Goal: Information Seeking & Learning: Learn about a topic

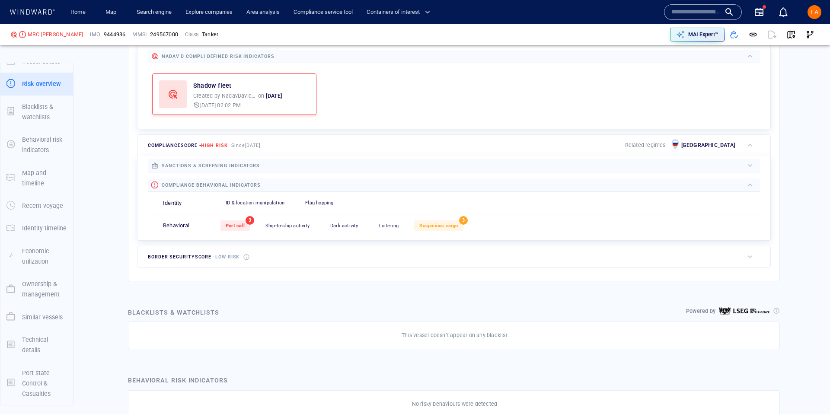
scroll to position [280, 0]
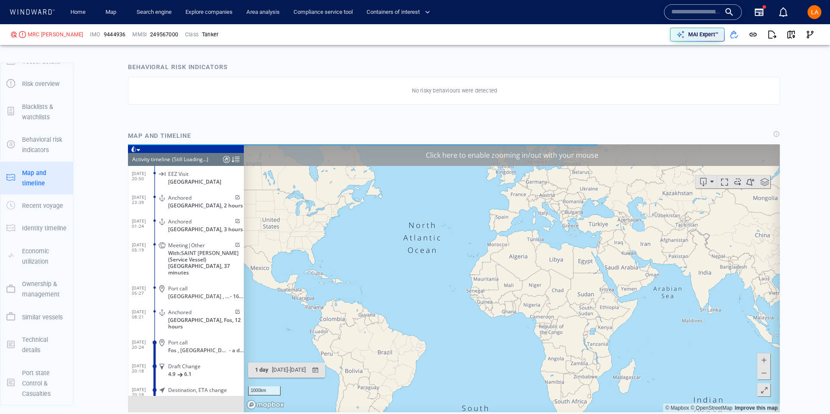
scroll to position [5633, 0]
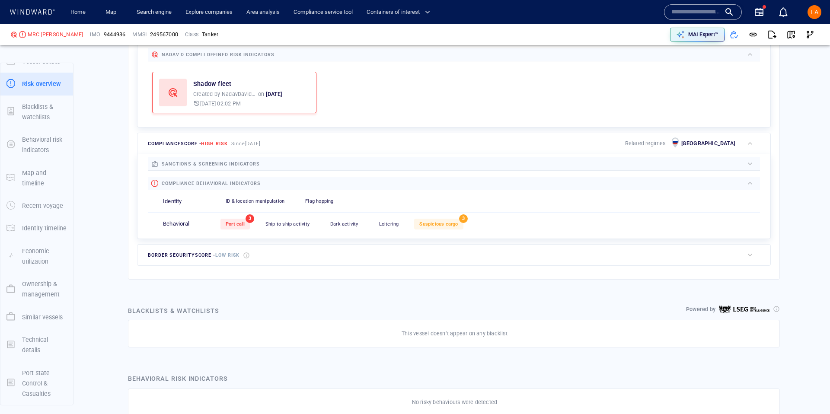
scroll to position [213, 0]
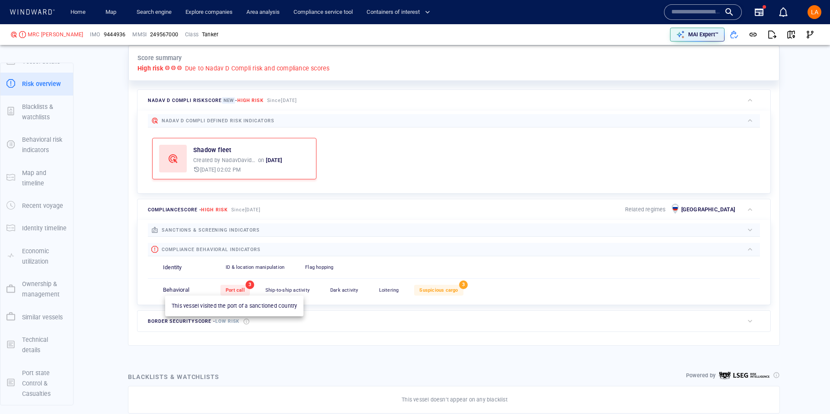
click at [232, 291] on span "Port call" at bounding box center [235, 290] width 19 height 6
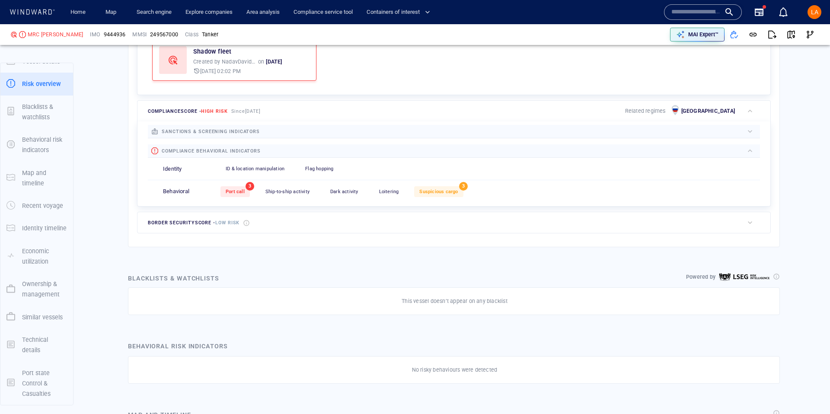
scroll to position [277, 0]
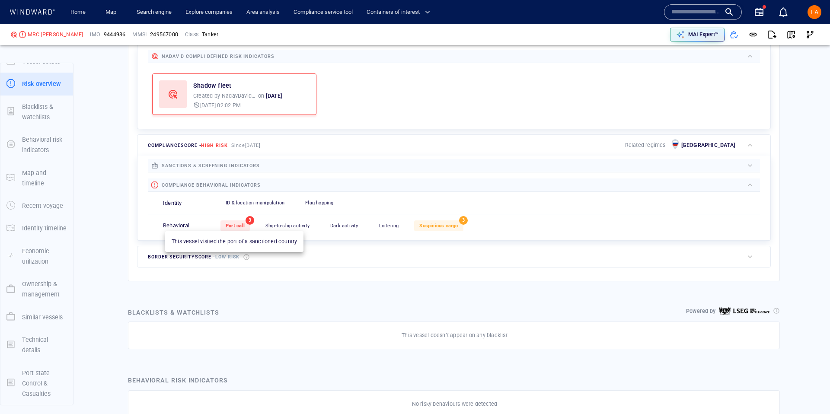
drag, startPoint x: 230, startPoint y: 228, endPoint x: 728, endPoint y: 340, distance: 510.1
click at [230, 228] on span "Port call" at bounding box center [235, 226] width 19 height 6
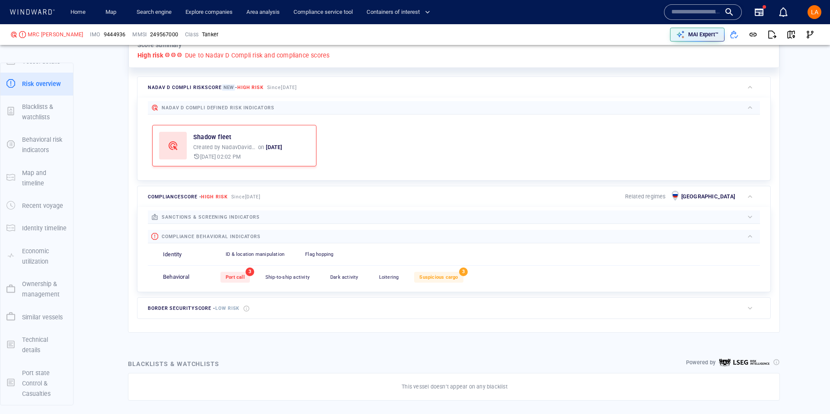
scroll to position [213, 0]
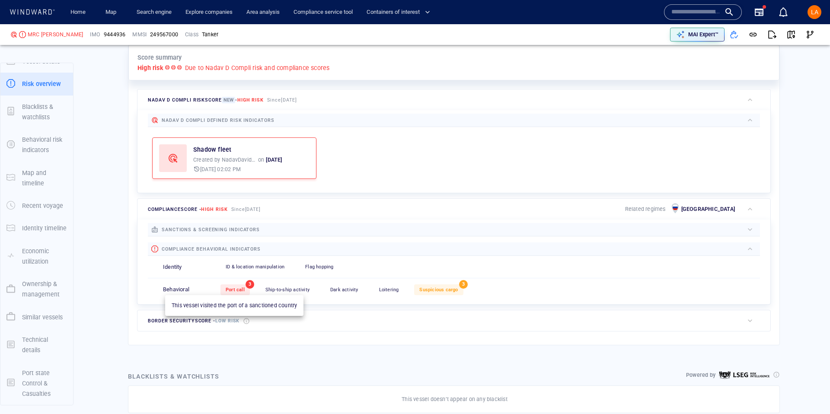
click at [232, 287] on span "Port call" at bounding box center [235, 290] width 19 height 6
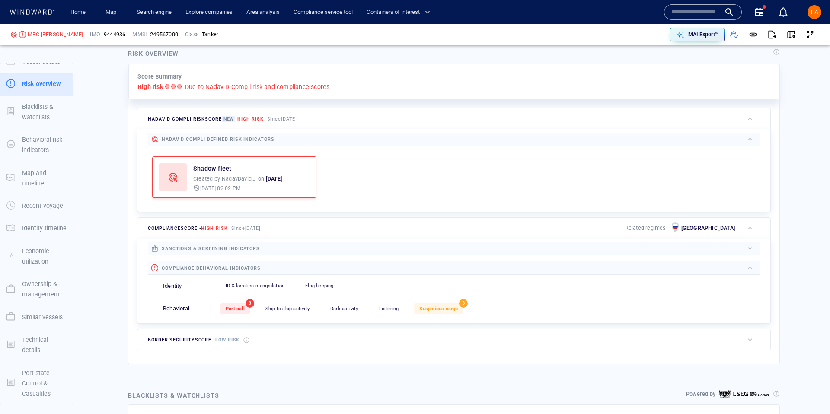
scroll to position [197, 0]
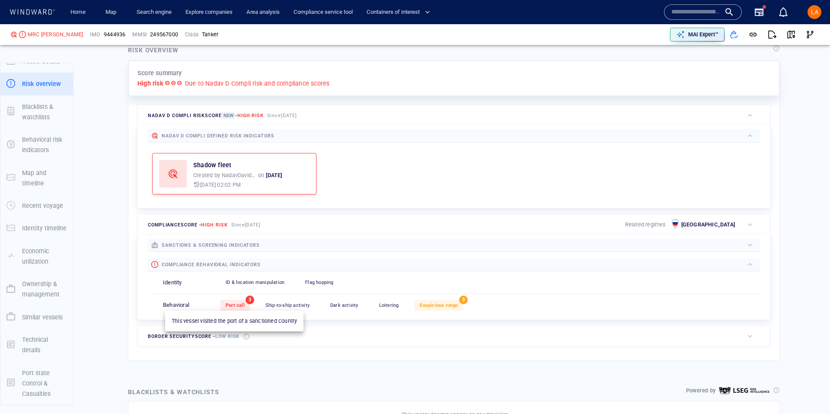
click at [231, 305] on span "Port call" at bounding box center [235, 305] width 19 height 6
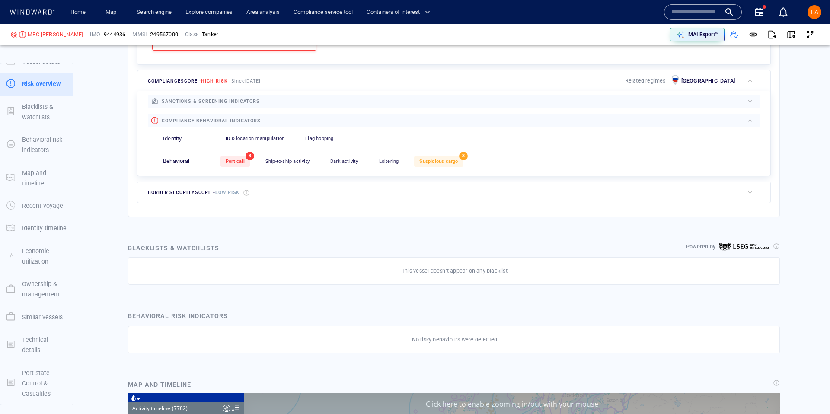
scroll to position [337, 0]
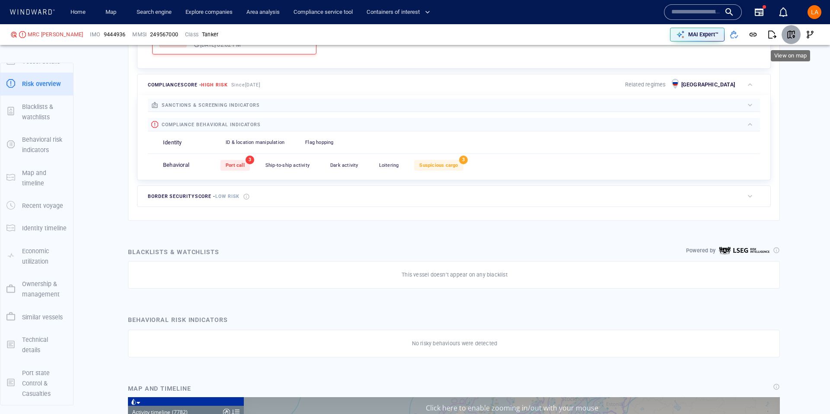
click at [786, 30] on span "button" at bounding box center [790, 34] width 9 height 9
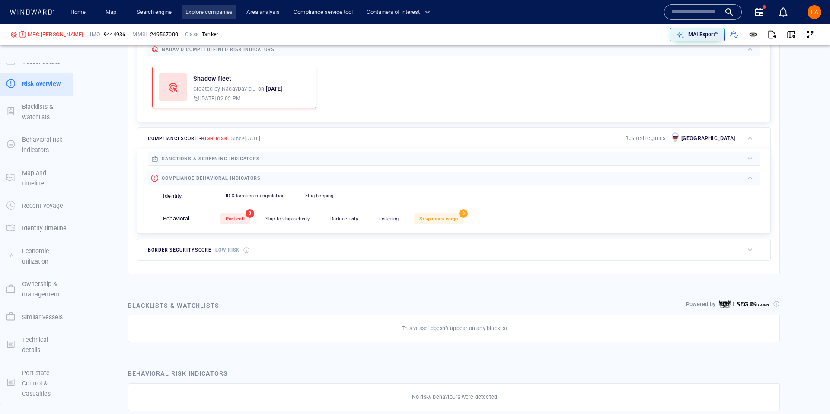
scroll to position [13, 0]
click at [702, 12] on input "text" at bounding box center [695, 12] width 49 height 13
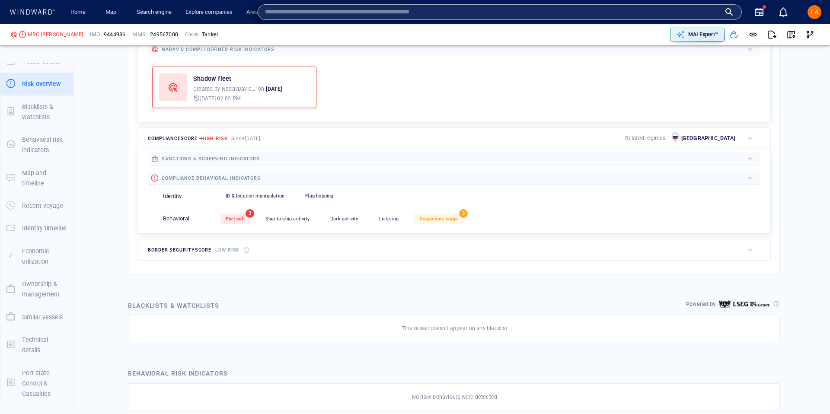
paste input "*******"
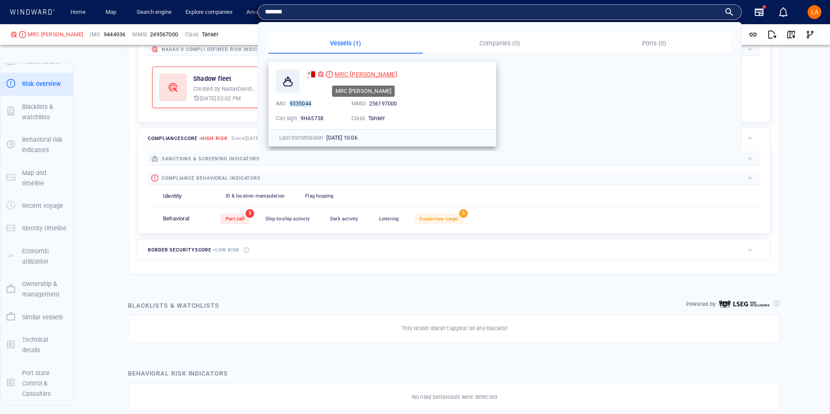
type input "*******"
click at [346, 74] on span "MRC BELIZ" at bounding box center [365, 74] width 62 height 7
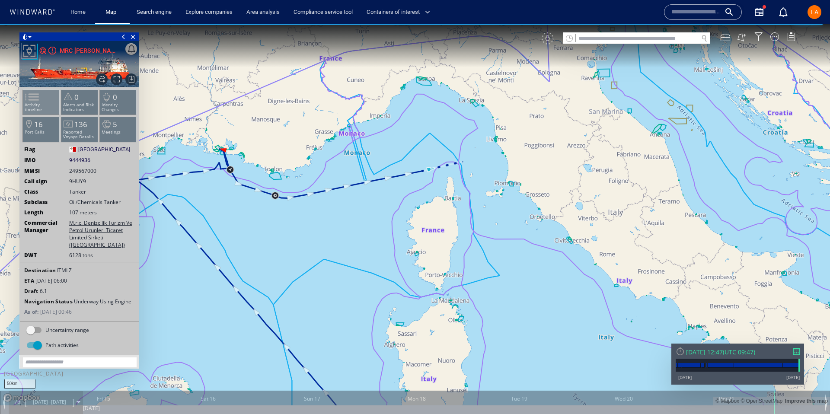
click at [33, 103] on span at bounding box center [26, 97] width 13 height 13
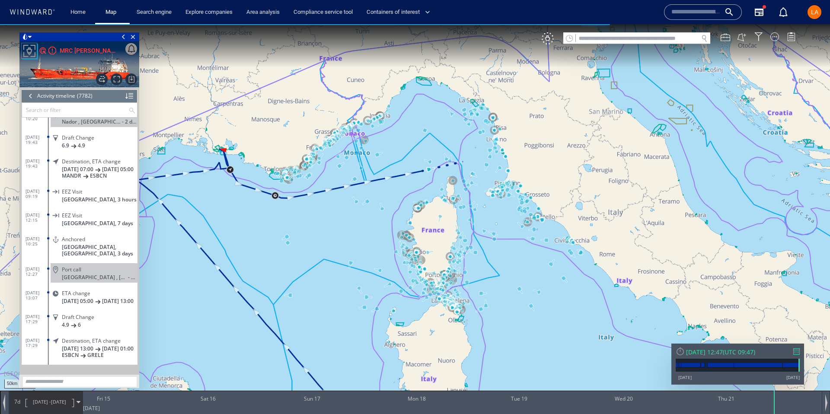
scroll to position [181494, 0]
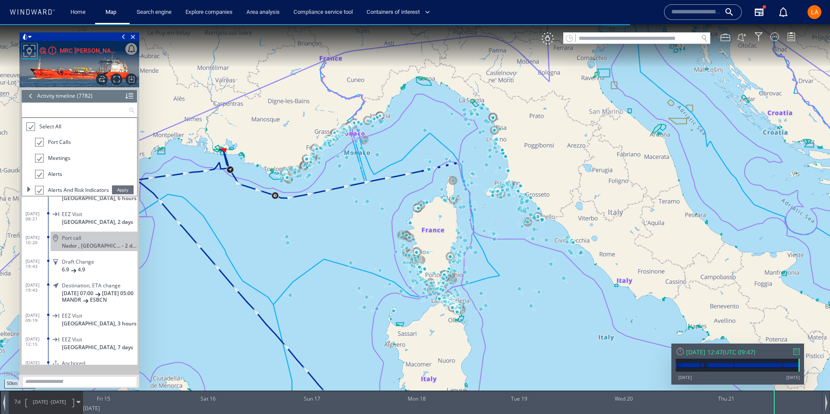
click at [71, 110] on input "text" at bounding box center [75, 110] width 106 height 14
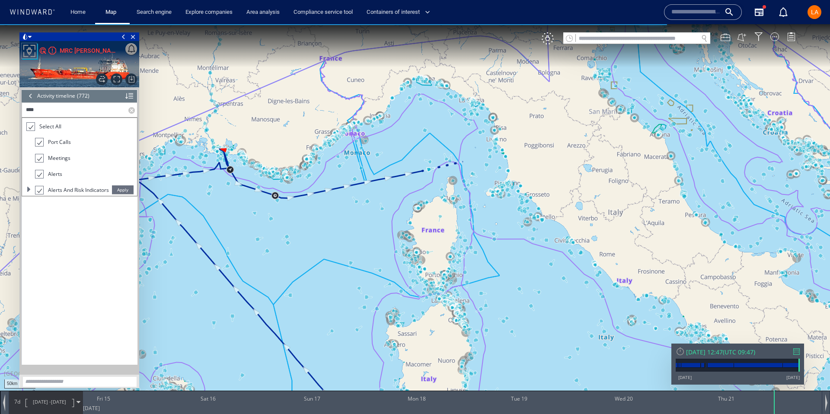
scroll to position [18176, 0]
type input "****"
click at [32, 129] on div at bounding box center [30, 127] width 9 height 10
click at [39, 143] on div at bounding box center [39, 142] width 9 height 9
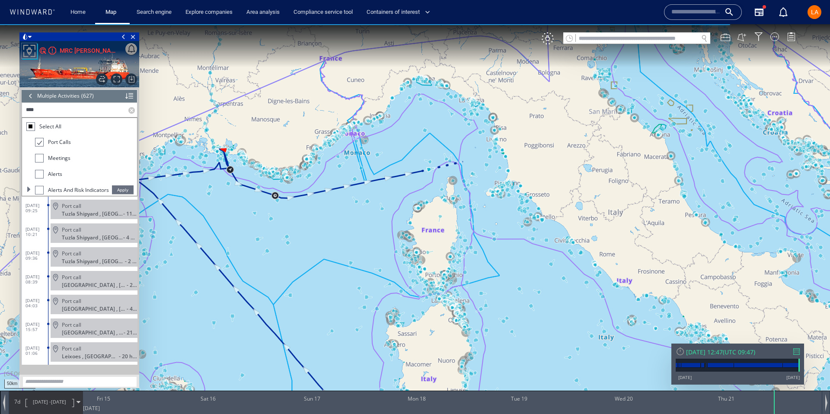
click at [124, 188] on span "Apply" at bounding box center [123, 189] width 22 height 9
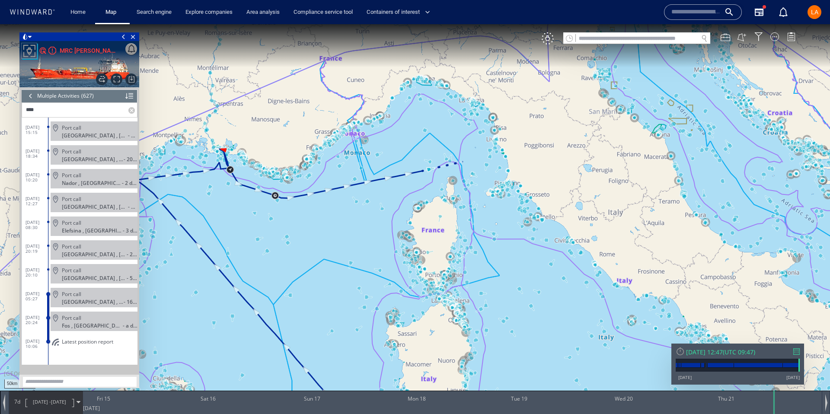
scroll to position [14660, 0]
click at [722, 351] on div "Thu 21/08/2025 12:47" at bounding box center [704, 352] width 37 height 8
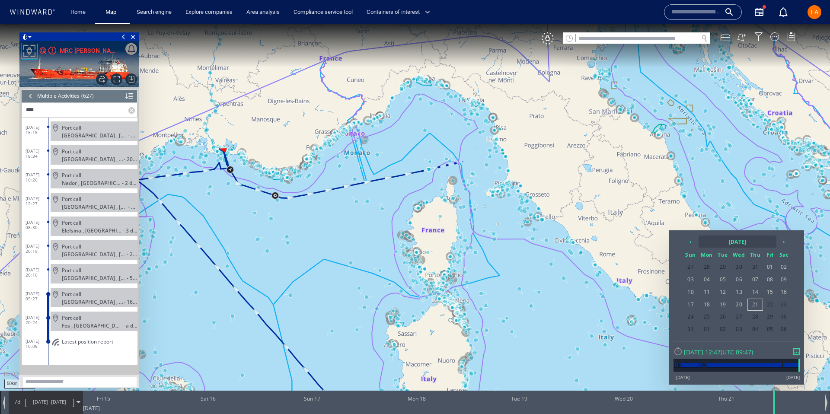
click at [727, 242] on th "2025 August" at bounding box center [737, 241] width 78 height 12
click at [690, 239] on th "‹" at bounding box center [691, 241] width 13 height 12
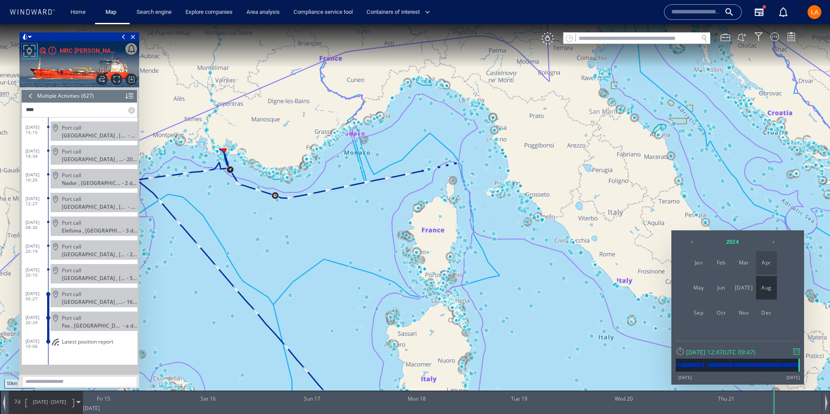
click at [764, 263] on span "Apr" at bounding box center [766, 262] width 21 height 23
click at [760, 289] on span "18" at bounding box center [754, 291] width 15 height 11
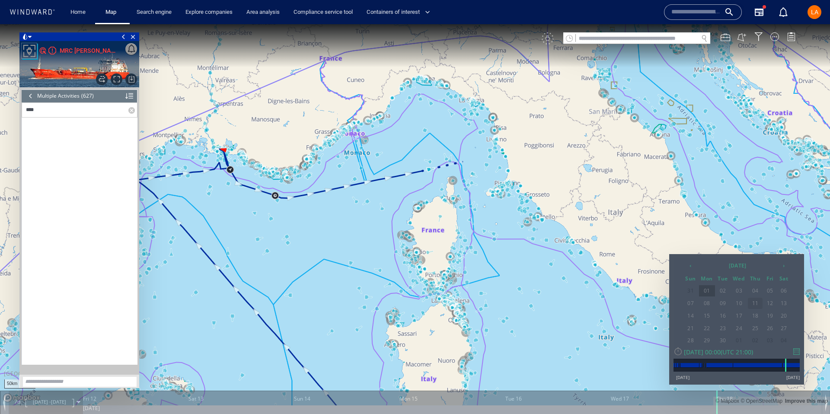
scroll to position [12546, 0]
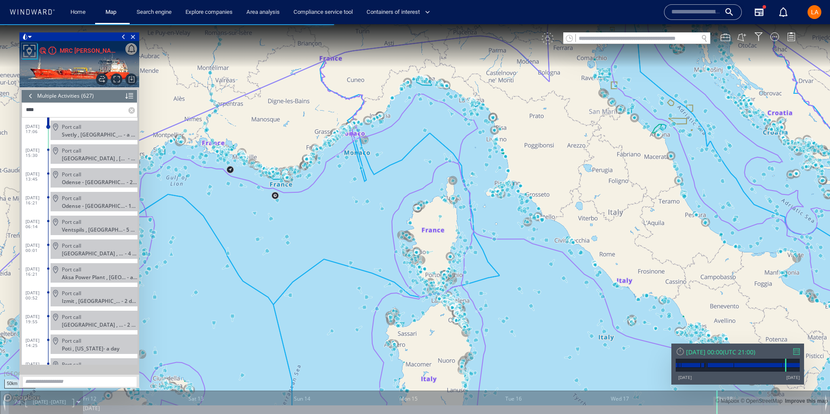
click at [549, 38] on div "VM" at bounding box center [672, 38] width 262 height 12
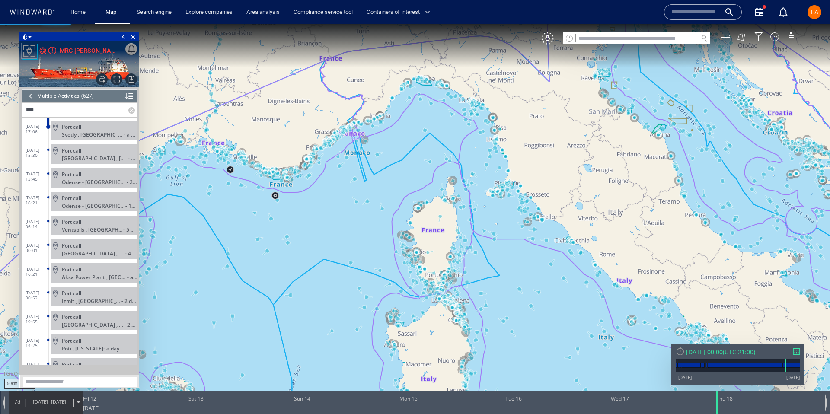
click at [549, 38] on div "VM" at bounding box center [547, 38] width 12 height 12
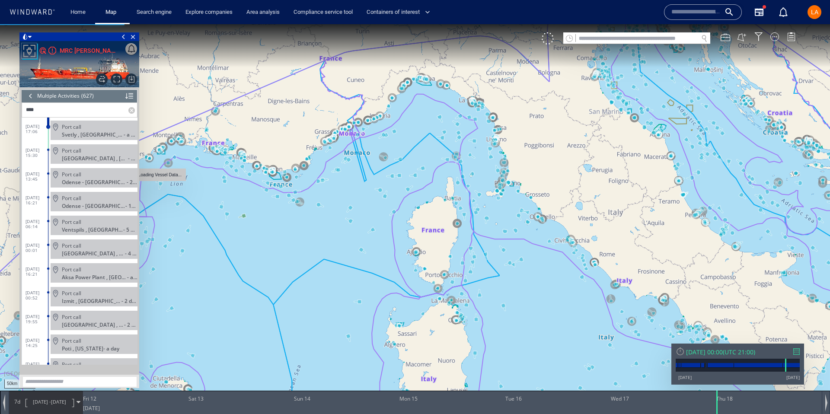
click at [79, 125] on span "Port call" at bounding box center [71, 127] width 19 height 6
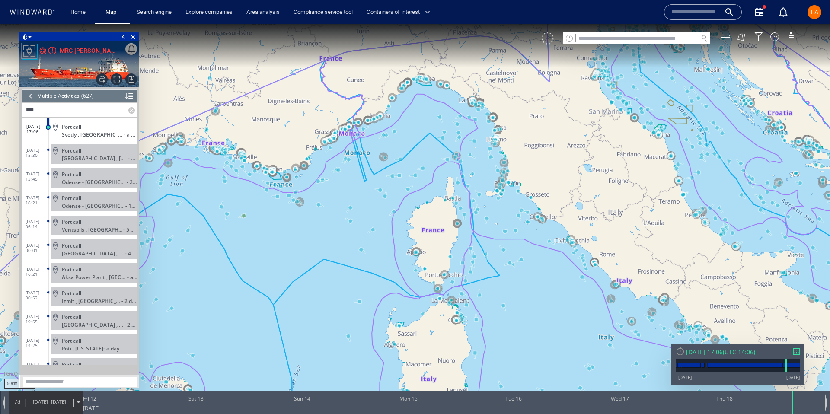
click at [546, 36] on div at bounding box center [547, 38] width 12 height 12
click at [550, 39] on div "VM" at bounding box center [547, 38] width 12 height 12
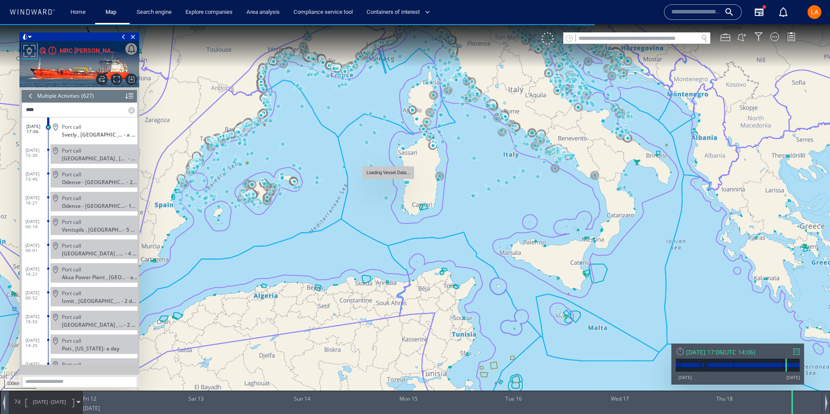
drag, startPoint x: 408, startPoint y: 62, endPoint x: 393, endPoint y: 215, distance: 153.7
click at [395, 191] on canvas "Map" at bounding box center [415, 214] width 830 height 381
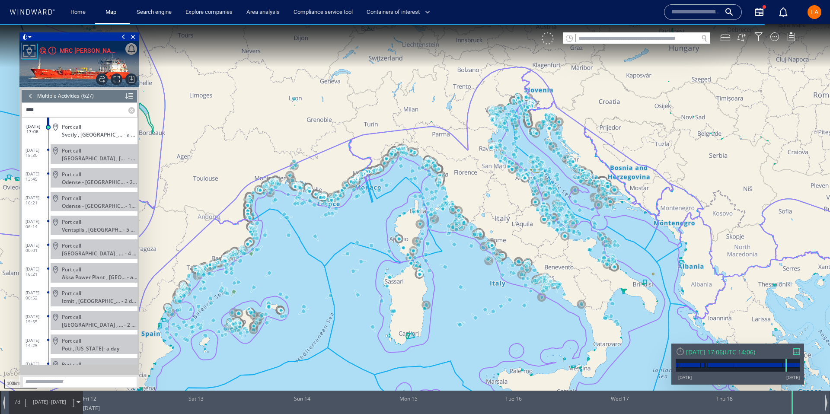
click at [551, 38] on div at bounding box center [547, 38] width 12 height 12
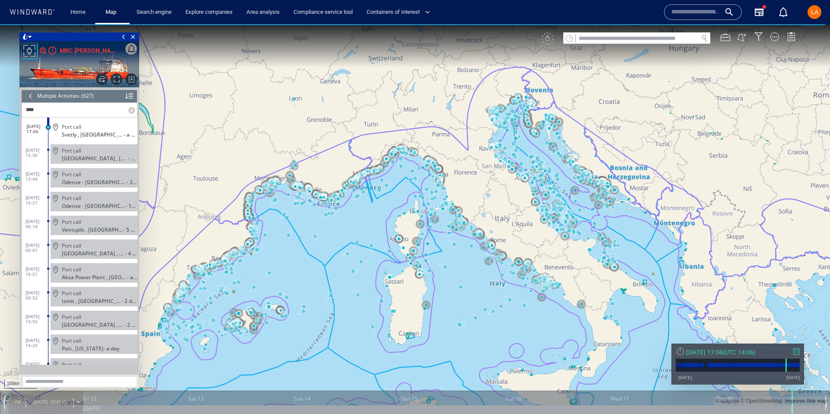
click at [547, 40] on div "VM" at bounding box center [672, 38] width 262 height 12
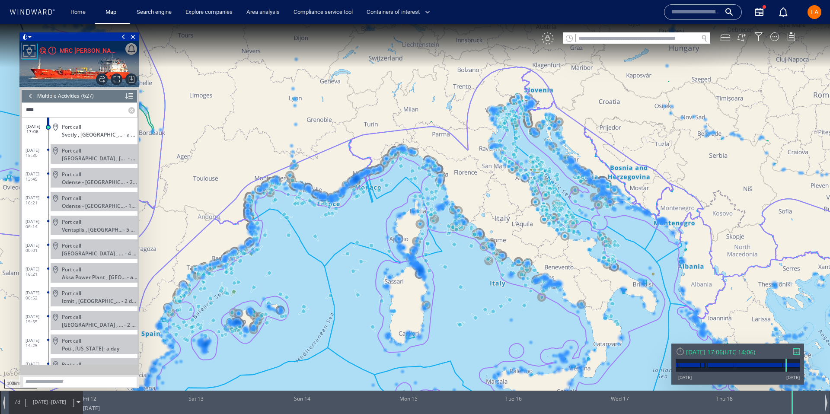
click at [546, 38] on div "VM" at bounding box center [547, 38] width 12 height 12
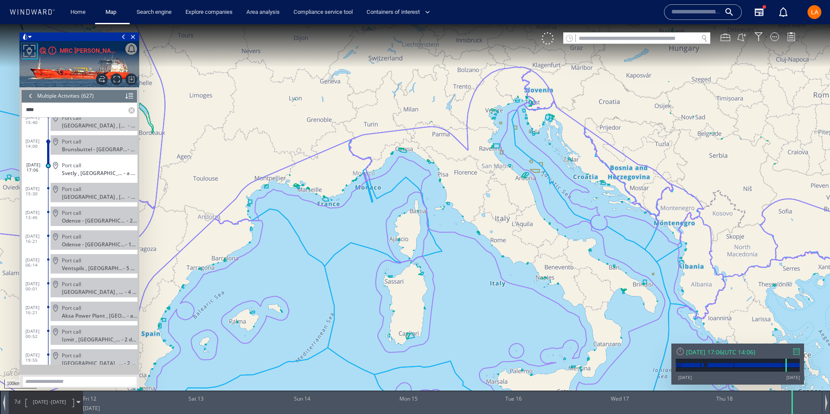
scroll to position [12506, 0]
click at [117, 77] on span "Focus on vessel path." at bounding box center [117, 79] width 12 height 12
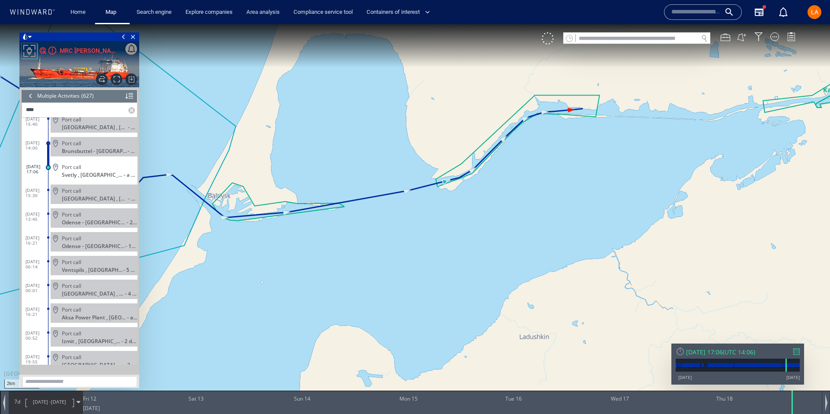
drag, startPoint x: 549, startPoint y: 99, endPoint x: 450, endPoint y: 200, distance: 141.8
click at [451, 200] on canvas "Map" at bounding box center [415, 214] width 830 height 381
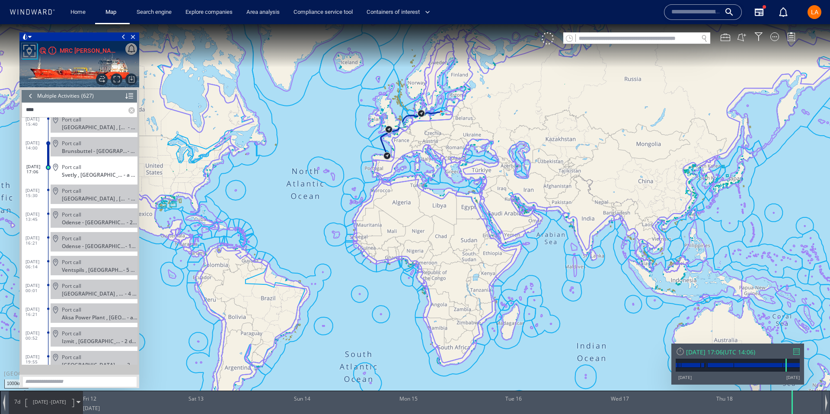
click at [713, 354] on div "Thu 18/04/2024 17:06" at bounding box center [704, 352] width 37 height 8
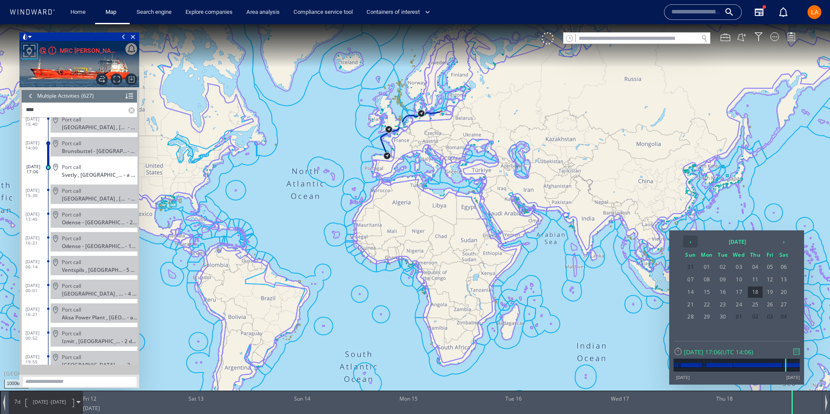
click at [692, 242] on th "‹" at bounding box center [690, 241] width 15 height 12
click at [711, 277] on span "05" at bounding box center [707, 279] width 16 height 11
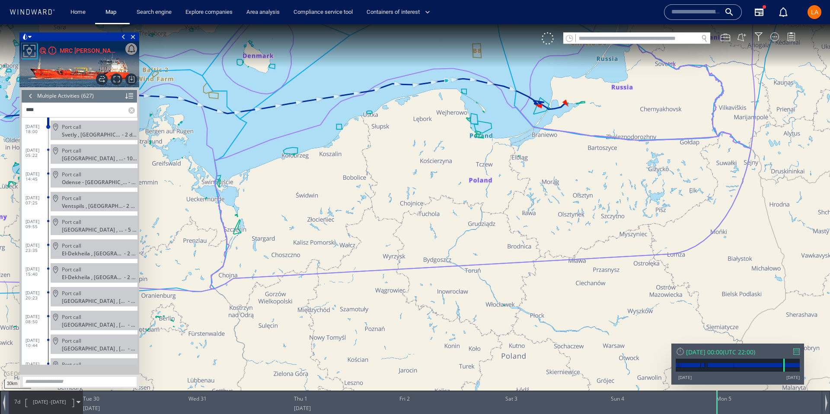
click at [78, 126] on span "Port call" at bounding box center [71, 127] width 19 height 6
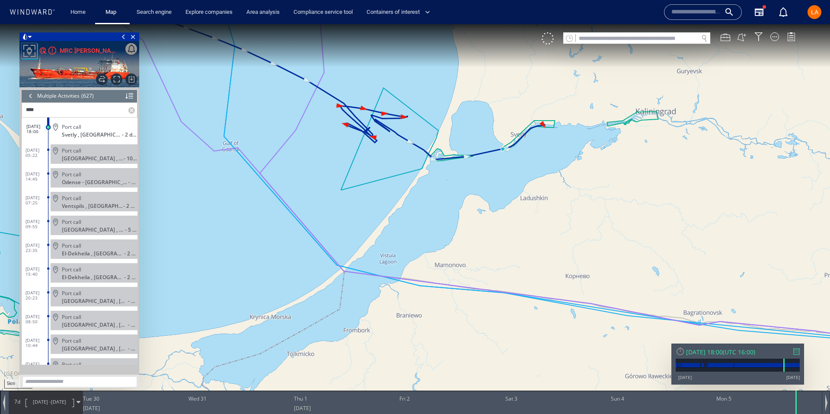
drag, startPoint x: 563, startPoint y: 118, endPoint x: 509, endPoint y: 281, distance: 171.7
click at [514, 285] on canvas "Map" at bounding box center [415, 214] width 830 height 381
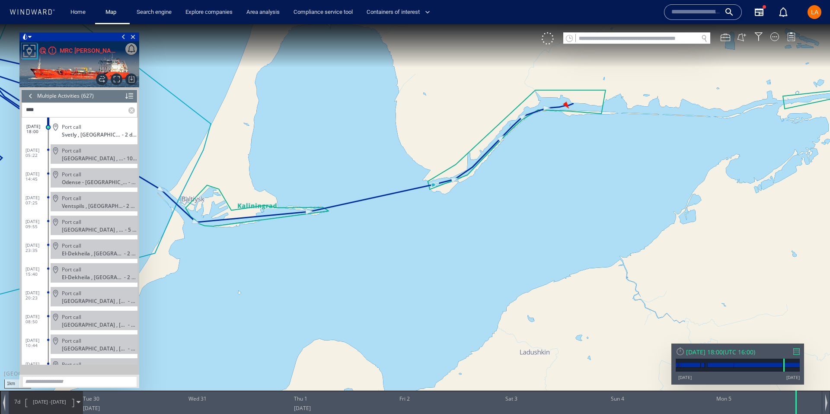
drag, startPoint x: 493, startPoint y: 276, endPoint x: 492, endPoint y: 305, distance: 29.0
click at [493, 304] on canvas "Map" at bounding box center [415, 214] width 830 height 381
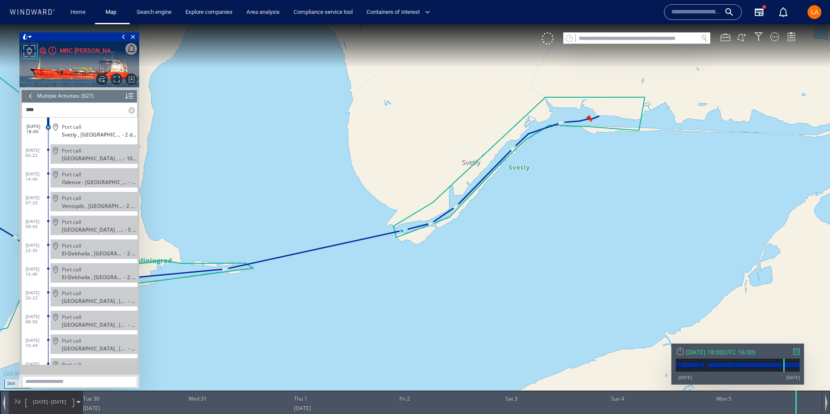
click at [722, 350] on div "Mon 05/02/2024 18:00" at bounding box center [704, 352] width 37 height 8
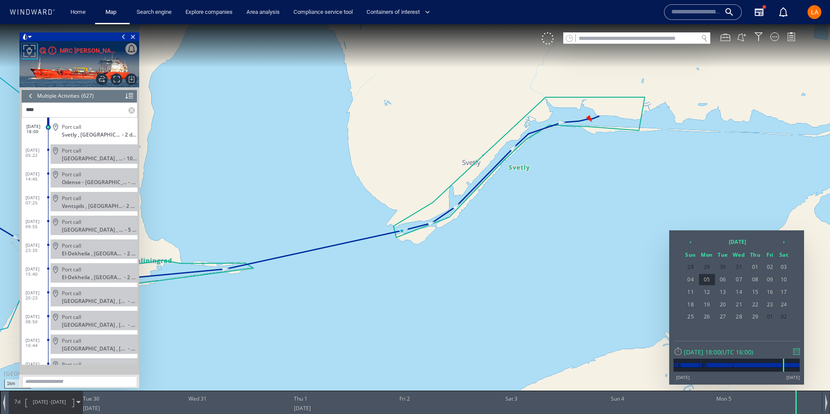
drag, startPoint x: 135, startPoint y: 35, endPoint x: 188, endPoint y: 38, distance: 52.8
click at [135, 35] on span "Close vessel card" at bounding box center [133, 36] width 10 height 9
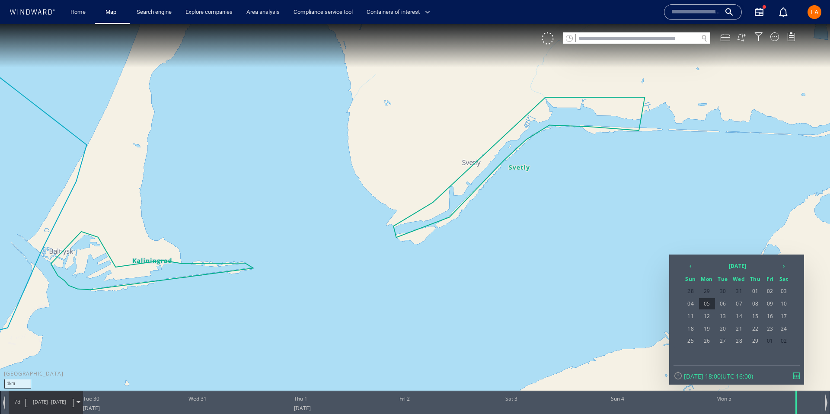
click at [594, 40] on input "text" at bounding box center [636, 39] width 122 height 12
paste input "*******"
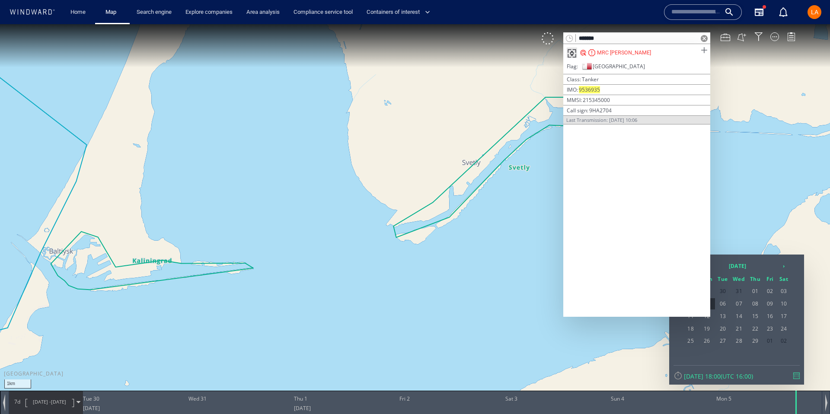
type input "*******"
click at [700, 48] on span at bounding box center [703, 50] width 11 height 11
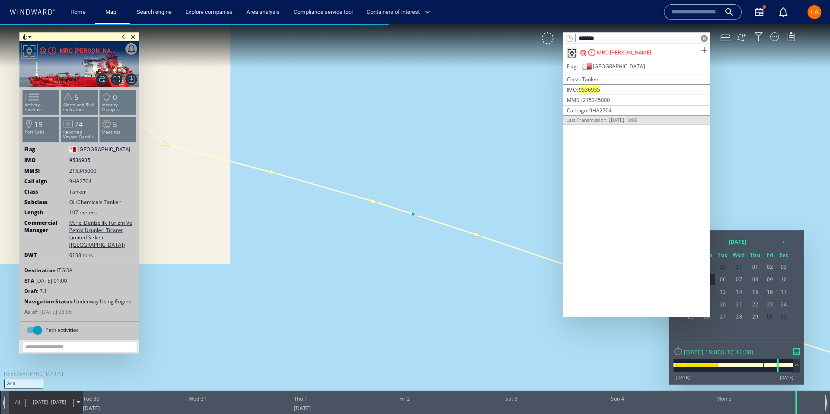
click at [706, 38] on span at bounding box center [703, 38] width 7 height 7
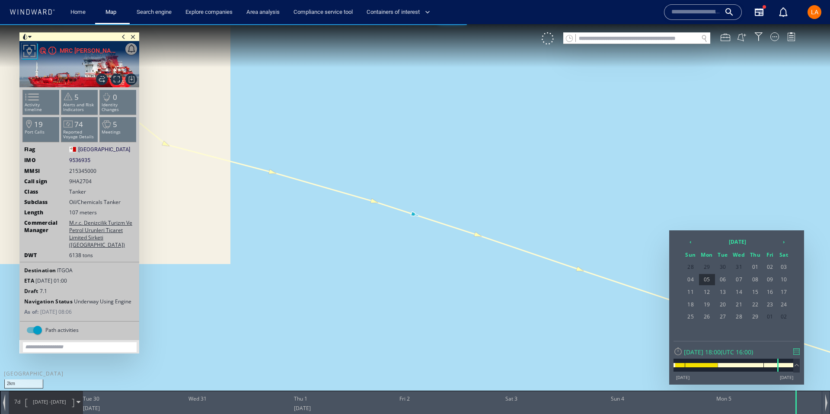
click at [465, 168] on div at bounding box center [415, 219] width 830 height 390
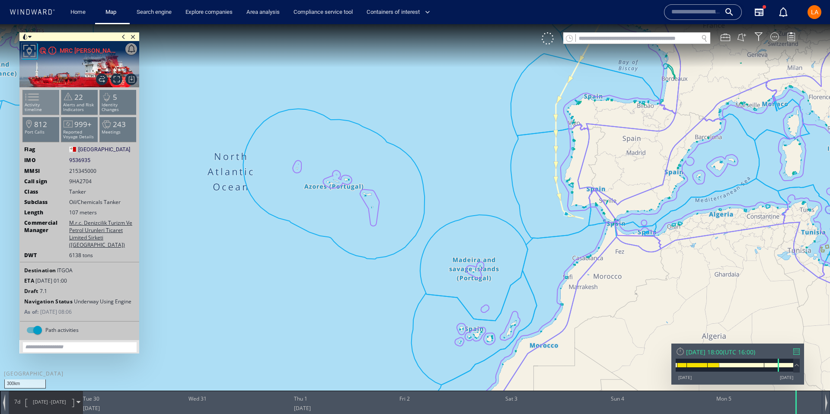
click at [33, 102] on span at bounding box center [26, 97] width 13 height 13
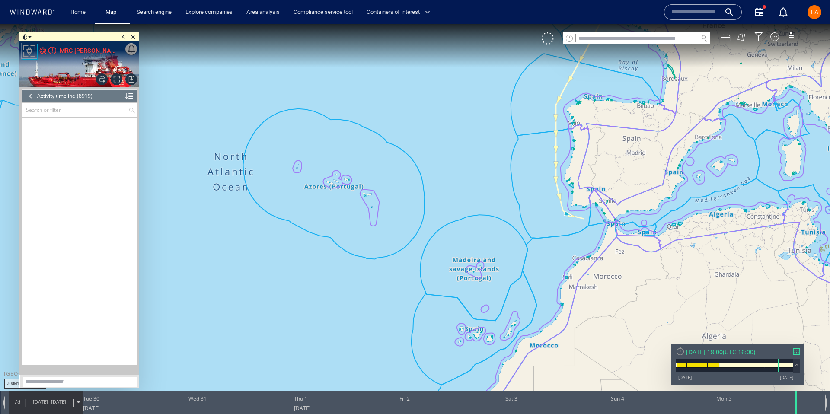
scroll to position [177551, 0]
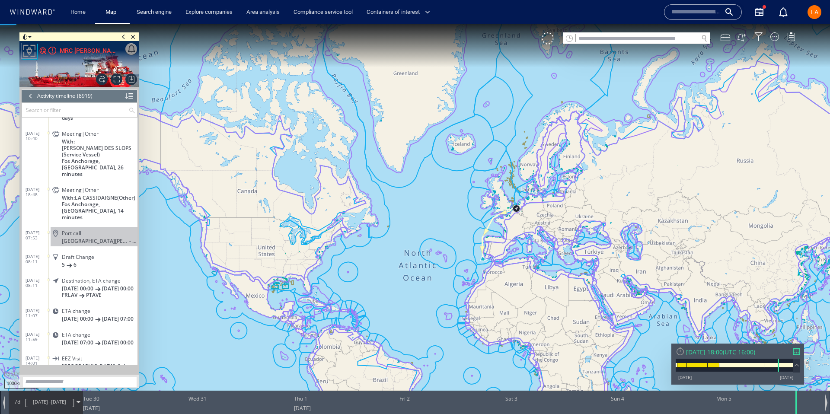
scroll to position [177997, 0]
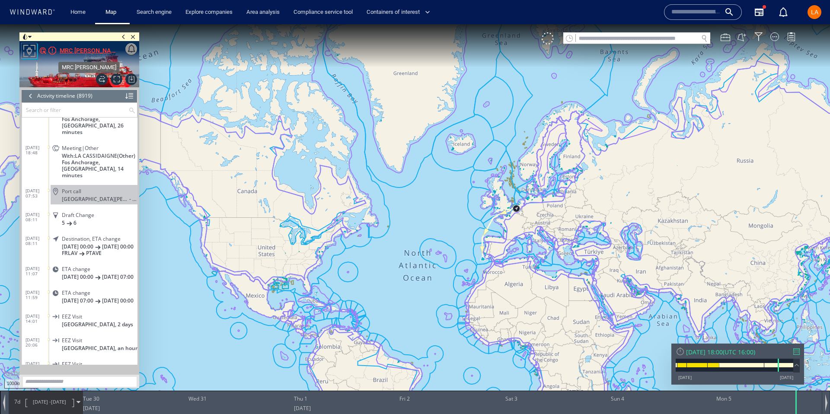
click at [96, 51] on div "MRC HATICE ANA" at bounding box center [88, 50] width 57 height 10
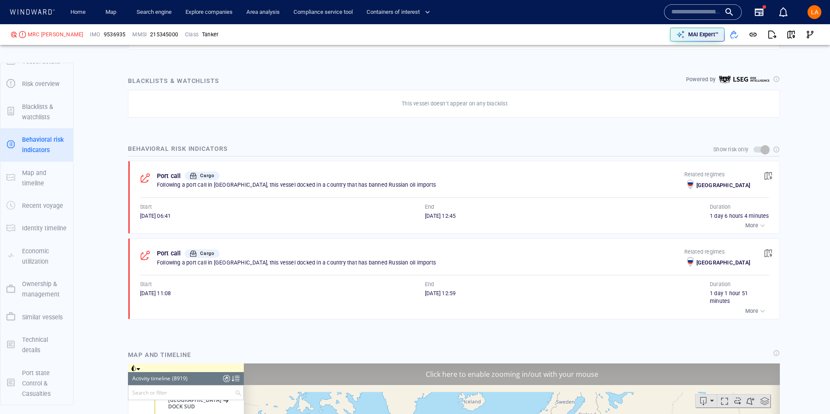
scroll to position [211705, 0]
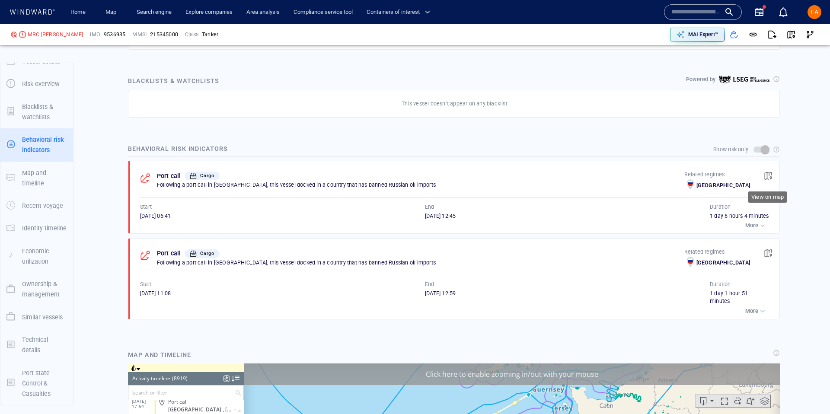
click at [768, 177] on span "button" at bounding box center [767, 176] width 9 height 9
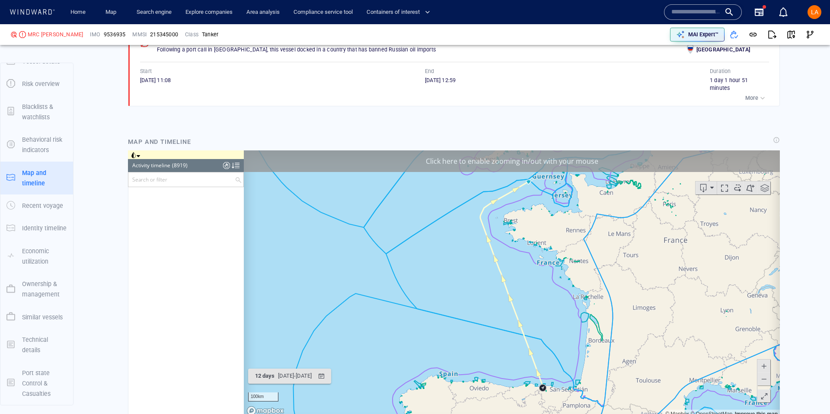
scroll to position [190834, 0]
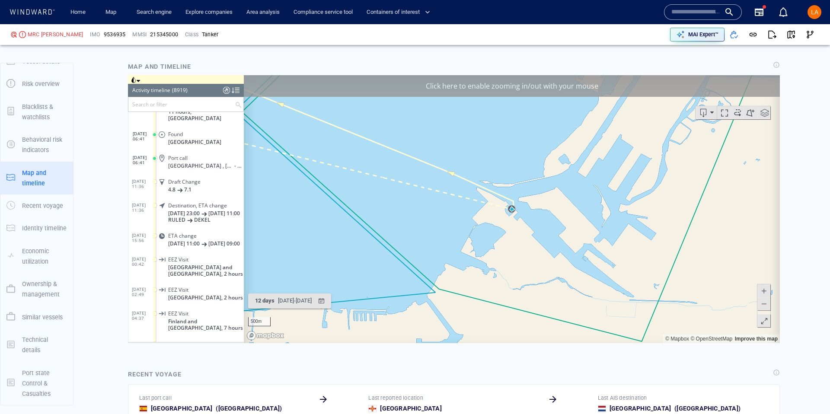
scroll to position [862, 0]
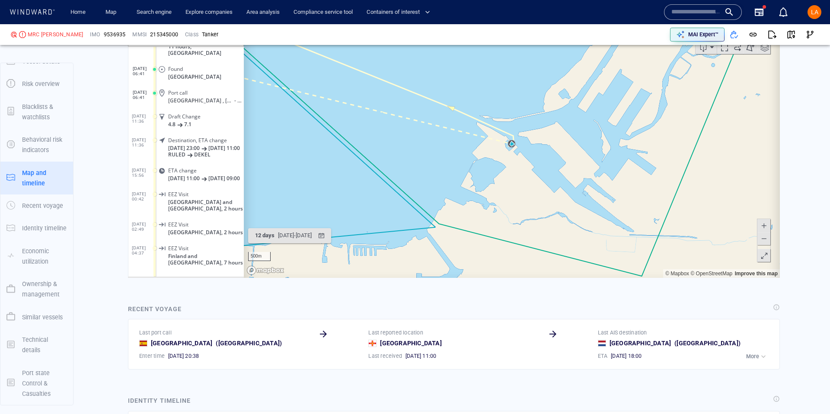
click at [504, 189] on canvas "Map" at bounding box center [512, 144] width 536 height 268
click at [766, 237] on span at bounding box center [763, 238] width 9 height 13
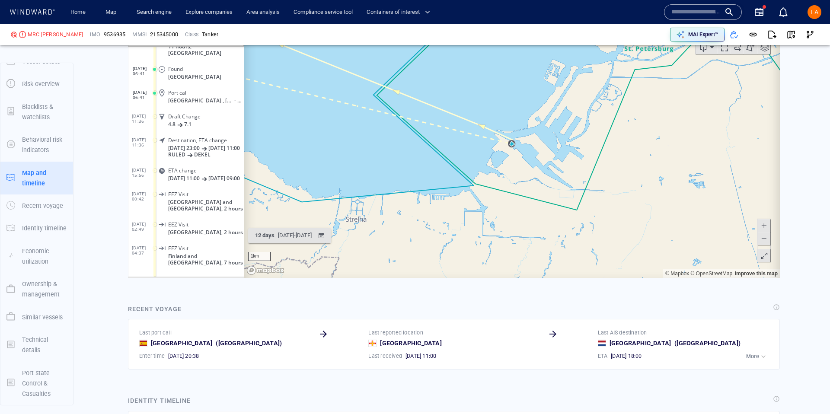
click at [766, 237] on span at bounding box center [763, 238] width 9 height 13
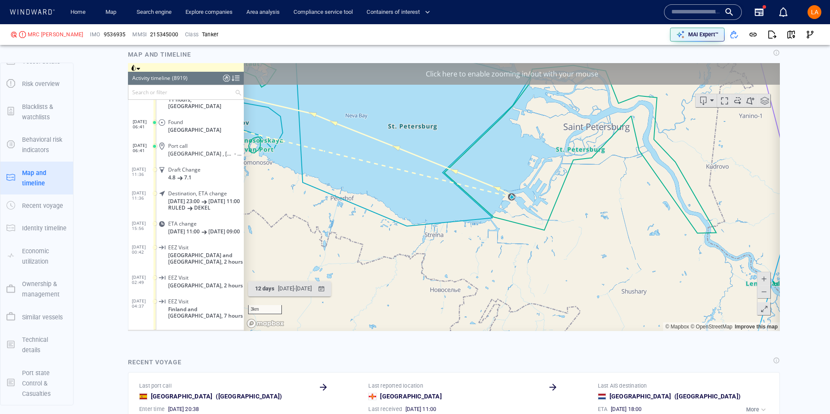
scroll to position [821, 0]
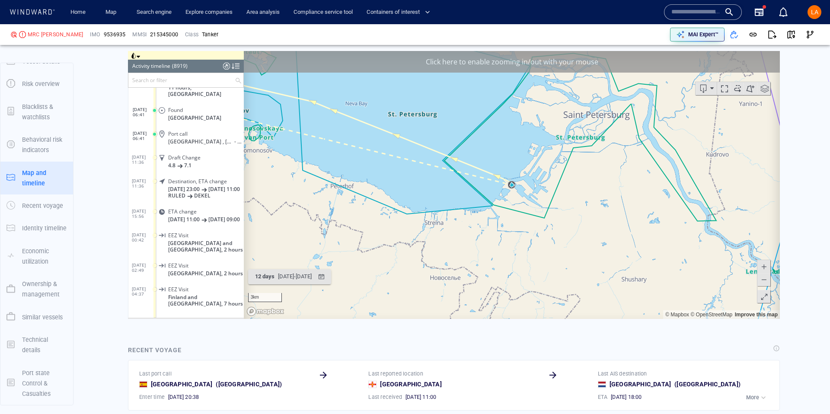
click at [769, 270] on button at bounding box center [763, 266] width 13 height 13
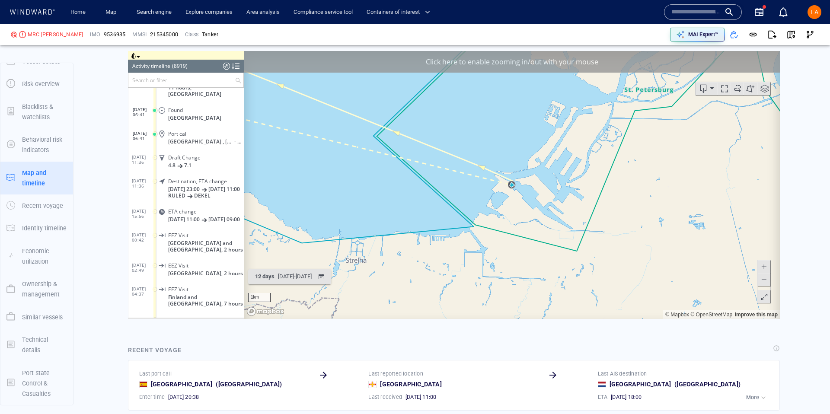
click at [769, 269] on button at bounding box center [763, 266] width 13 height 13
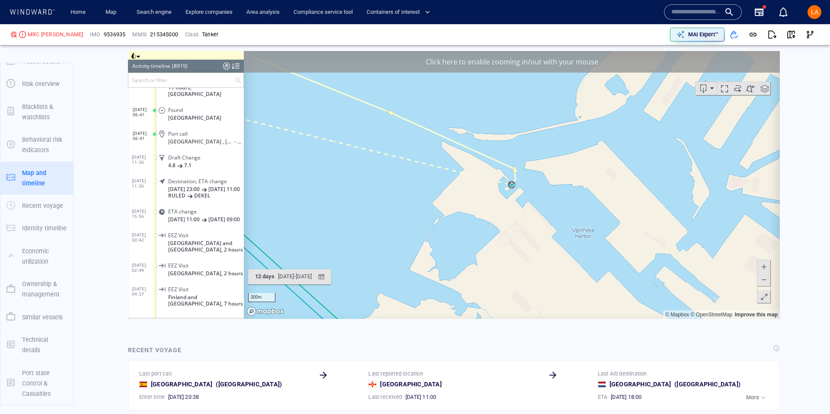
click at [769, 269] on button at bounding box center [763, 266] width 13 height 13
drag, startPoint x: 769, startPoint y: 269, endPoint x: 763, endPoint y: 266, distance: 6.4
click at [766, 268] on button at bounding box center [763, 266] width 13 height 13
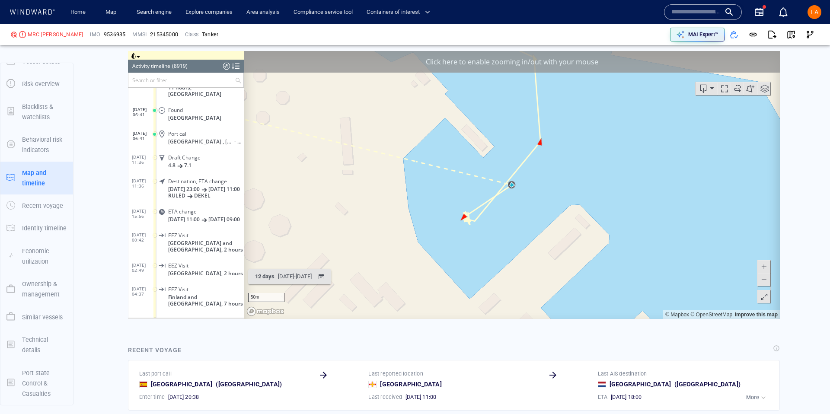
click at [768, 277] on button at bounding box center [763, 279] width 13 height 13
click at [767, 276] on span at bounding box center [763, 279] width 9 height 13
click at [766, 276] on span at bounding box center [763, 279] width 9 height 13
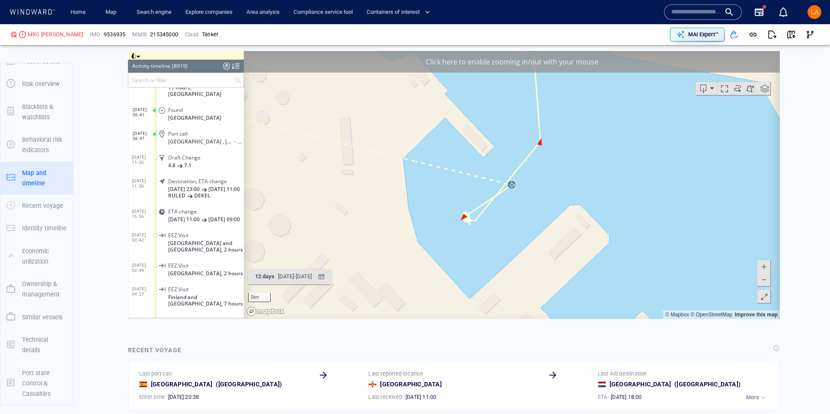
click at [766, 275] on span at bounding box center [763, 279] width 9 height 13
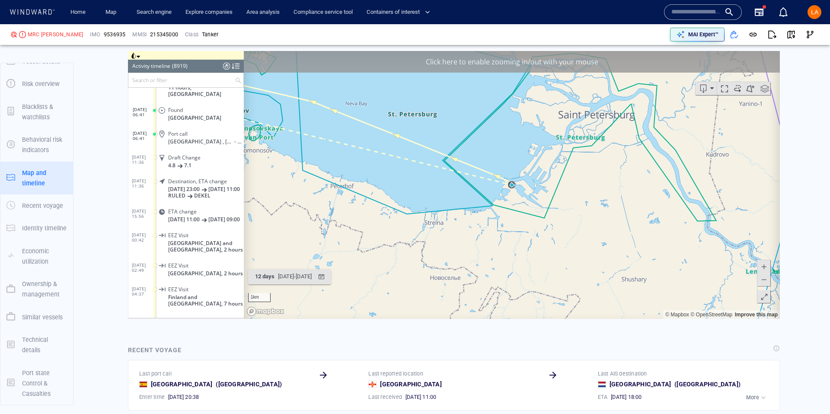
click at [766, 275] on span at bounding box center [763, 279] width 9 height 13
drag, startPoint x: 766, startPoint y: 275, endPoint x: 761, endPoint y: 266, distance: 10.1
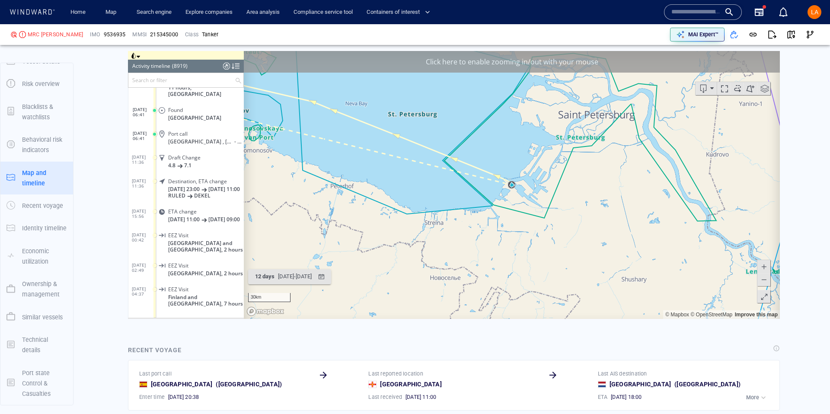
click at [764, 271] on div at bounding box center [764, 282] width 14 height 44
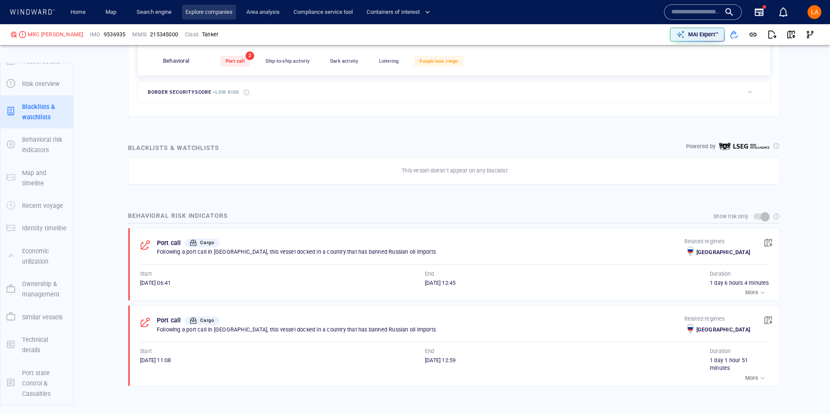
scroll to position [460, 0]
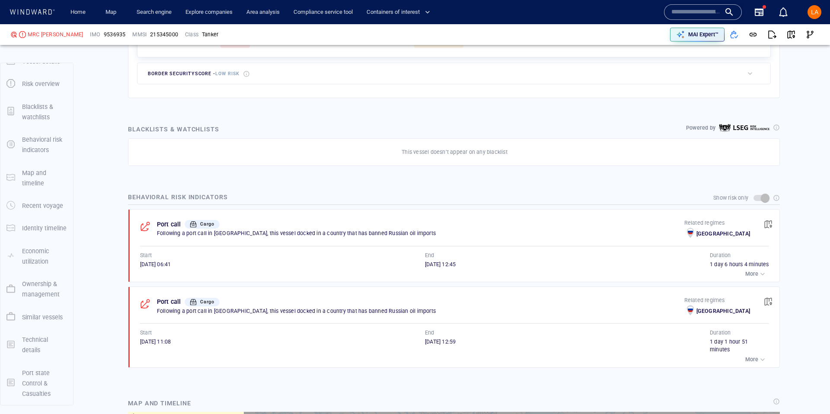
click at [683, 14] on input "text" at bounding box center [695, 12] width 49 height 13
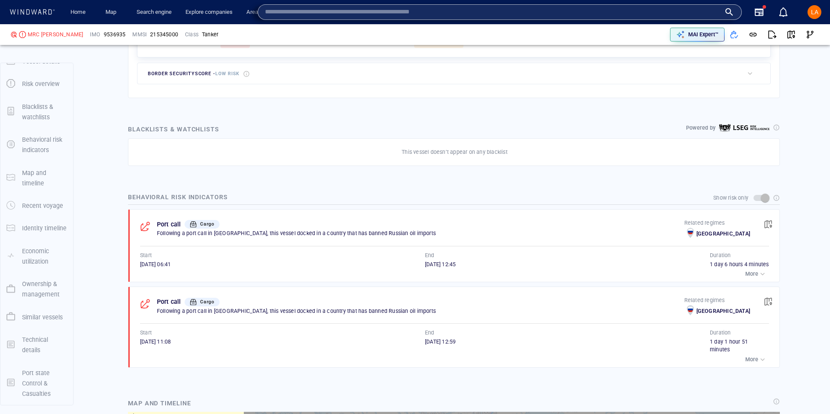
paste input "*******"
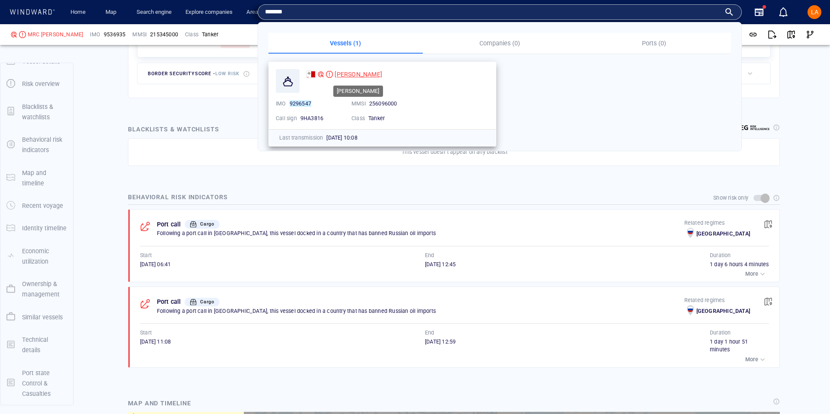
type input "*******"
click at [339, 72] on span "[PERSON_NAME]" at bounding box center [358, 74] width 48 height 7
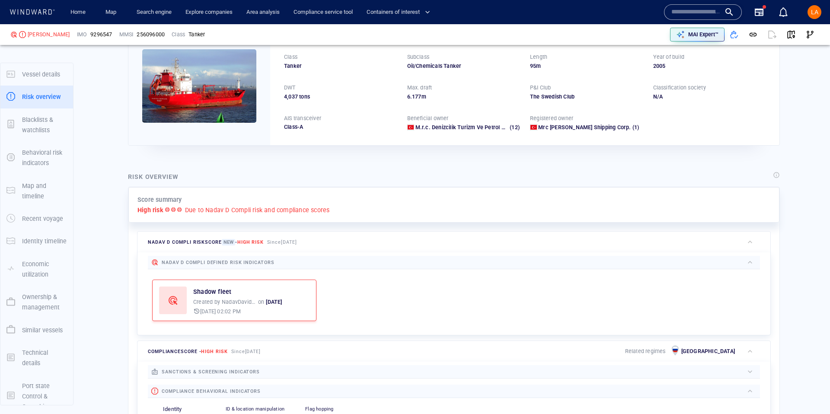
scroll to position [13, 0]
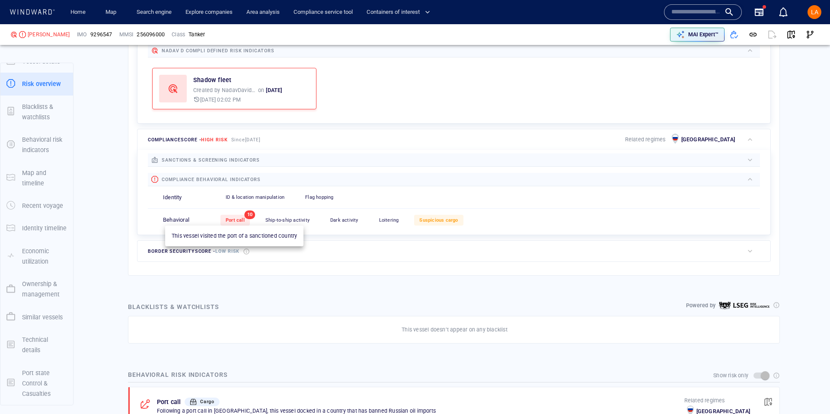
click at [229, 221] on span "Port call" at bounding box center [235, 220] width 19 height 6
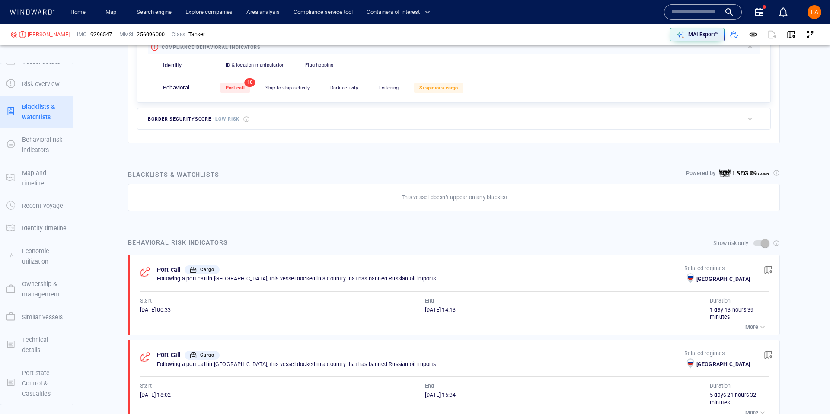
scroll to position [422, 0]
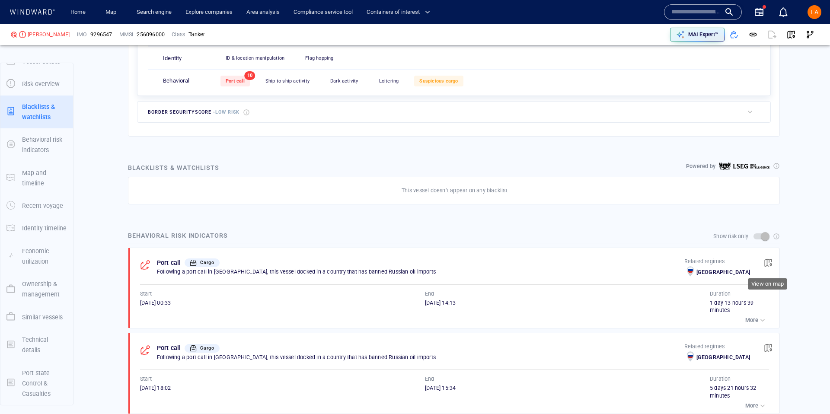
click at [766, 261] on span "button" at bounding box center [767, 262] width 9 height 9
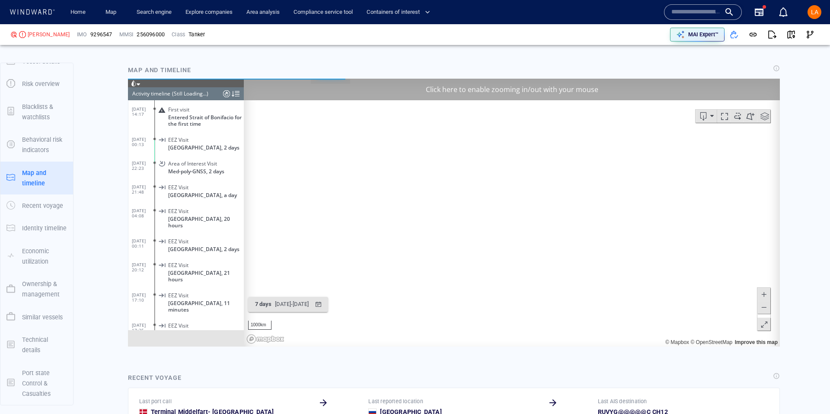
scroll to position [24, 0]
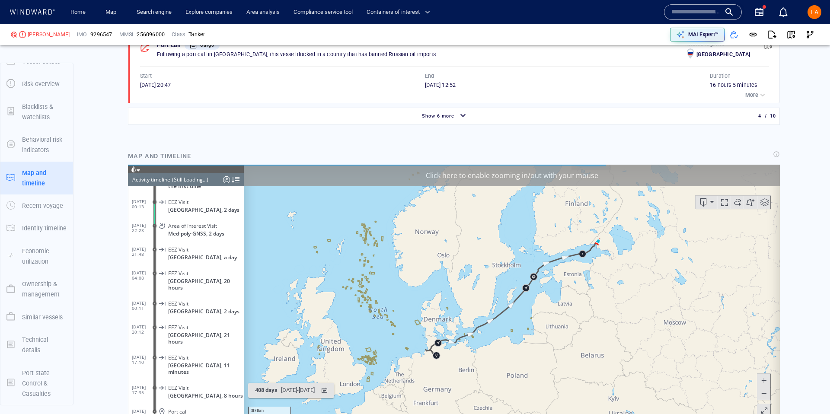
scroll to position [877, 0]
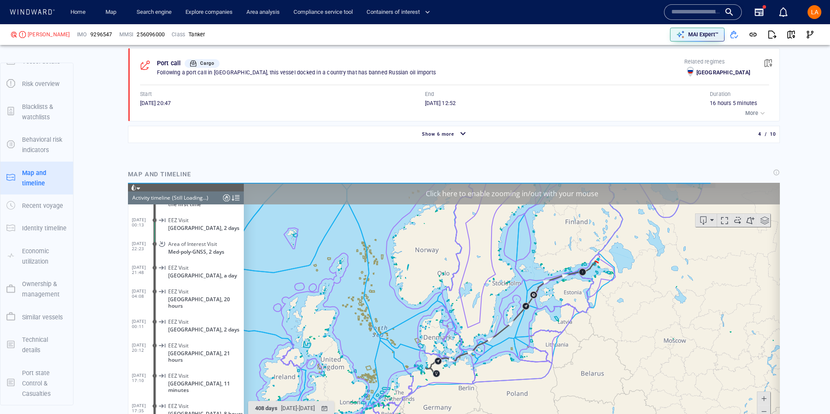
click at [761, 400] on span at bounding box center [763, 398] width 9 height 13
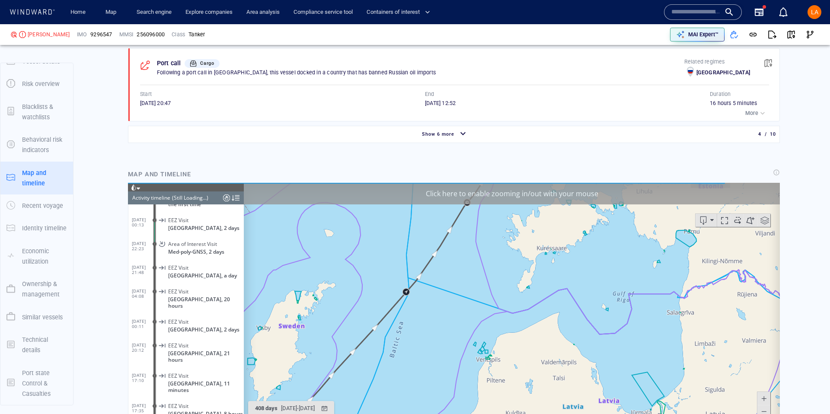
drag, startPoint x: 687, startPoint y: 305, endPoint x: 298, endPoint y: 356, distance: 391.8
click at [233, 413] on div "Loading vessel activities... Activity timeline (Still Loading...) 13/04/24 14:1…" at bounding box center [454, 317] width 652 height 268
drag, startPoint x: 384, startPoint y: 266, endPoint x: 385, endPoint y: 373, distance: 107.6
click at [359, 409] on div "Click here to enable zooming in/out with your mouse 50km © Mapbox © OpenStreetM…" at bounding box center [454, 317] width 652 height 268
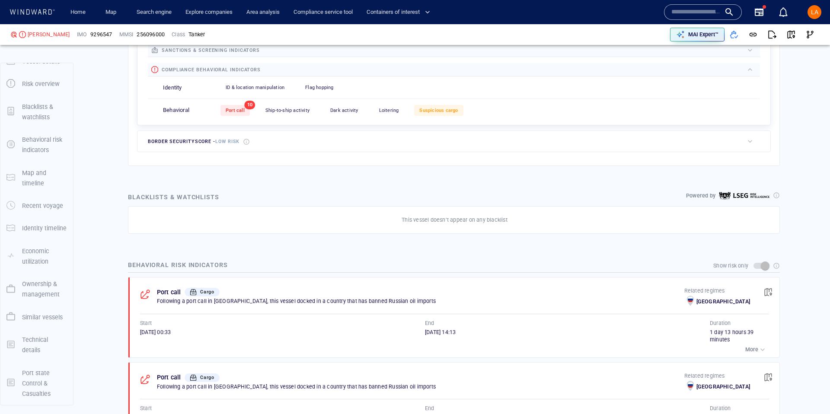
scroll to position [387, 0]
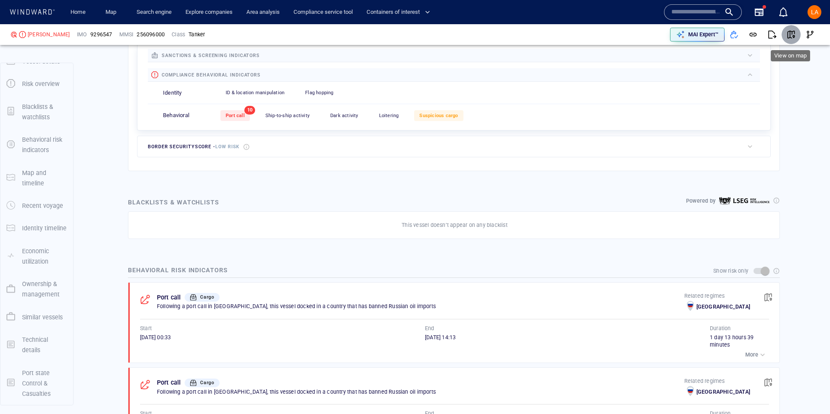
click at [785, 34] on button "button" at bounding box center [790, 34] width 19 height 19
click at [701, 14] on input "text" at bounding box center [695, 12] width 49 height 13
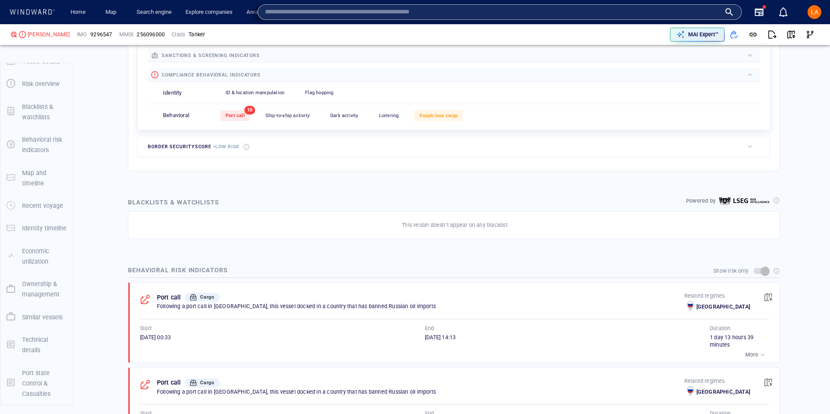
paste input "*******"
type input "*******"
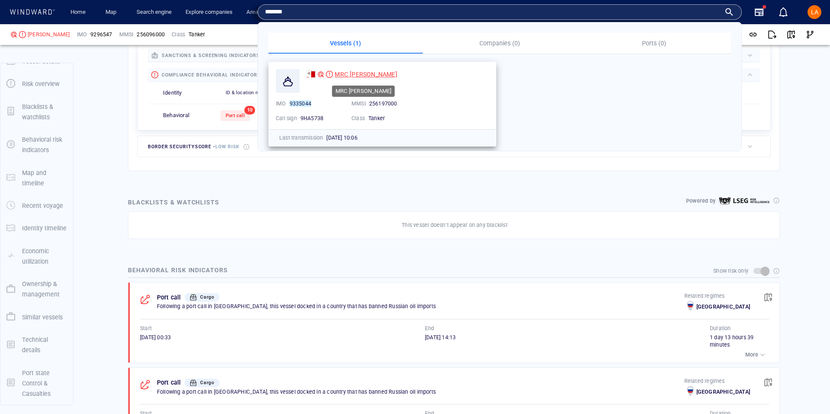
click at [358, 73] on span "MRC [PERSON_NAME]" at bounding box center [365, 74] width 62 height 7
click at [0, 0] on div "Home Map Search engine Explore companies Area analysis Compliance service tool …" at bounding box center [415, 207] width 830 height 414
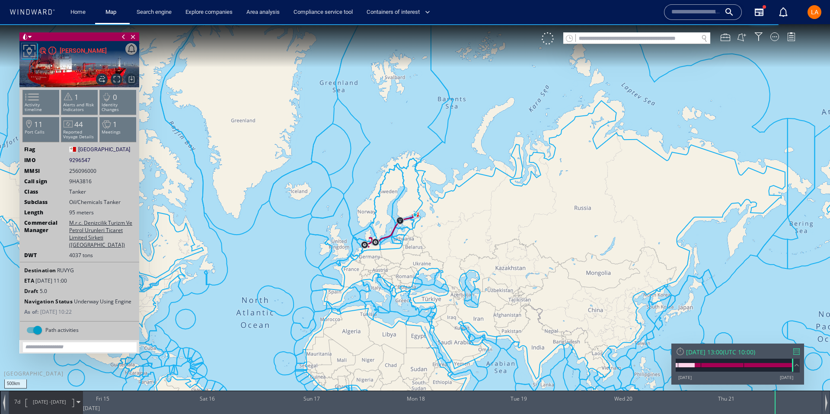
click at [695, 353] on div "Thu 21/08/2025 13:00" at bounding box center [704, 352] width 37 height 8
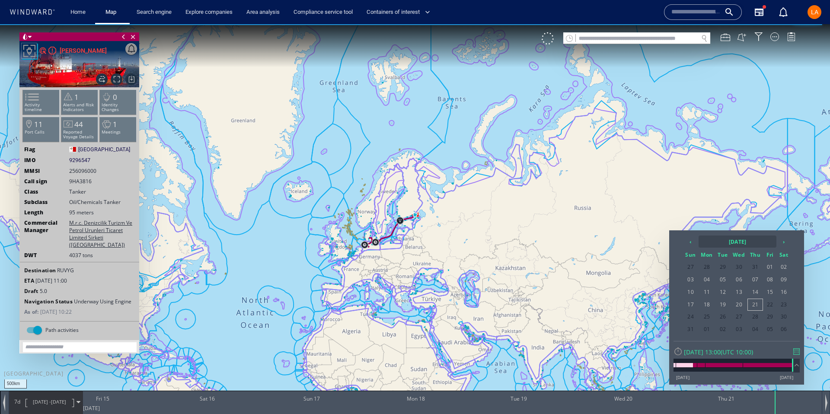
click at [717, 240] on th "2025 August" at bounding box center [737, 241] width 78 height 12
click at [693, 243] on th "‹" at bounding box center [691, 241] width 13 height 12
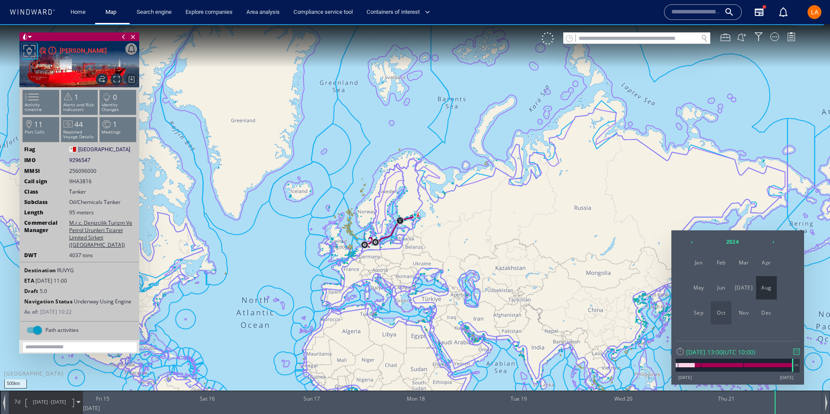
click at [716, 315] on span "Oct" at bounding box center [720, 312] width 21 height 23
click at [745, 292] on span "16" at bounding box center [739, 291] width 16 height 11
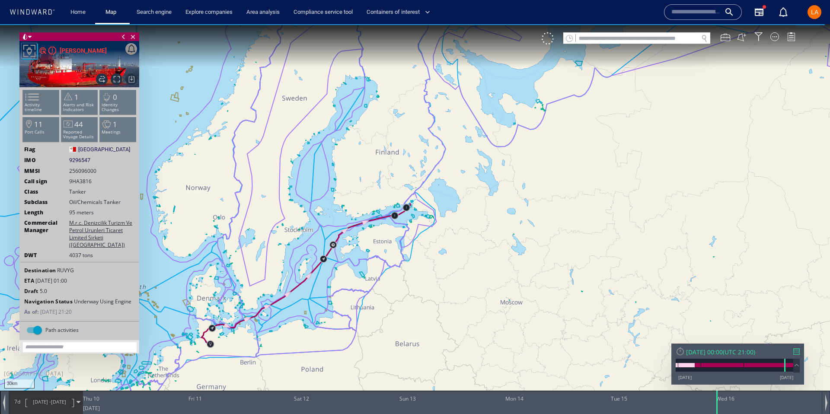
drag, startPoint x: 410, startPoint y: 213, endPoint x: 402, endPoint y: 289, distance: 76.1
click at [401, 293] on canvas "Map" at bounding box center [415, 214] width 830 height 381
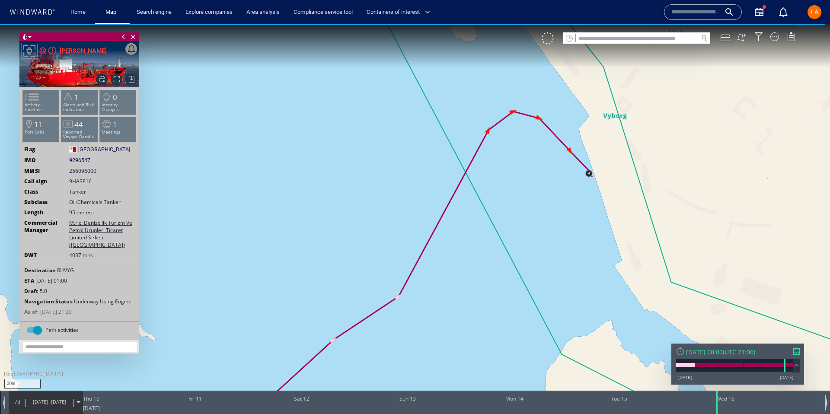
drag, startPoint x: 559, startPoint y: 204, endPoint x: 422, endPoint y: 265, distance: 150.3
click at [421, 266] on canvas "Map" at bounding box center [415, 214] width 830 height 381
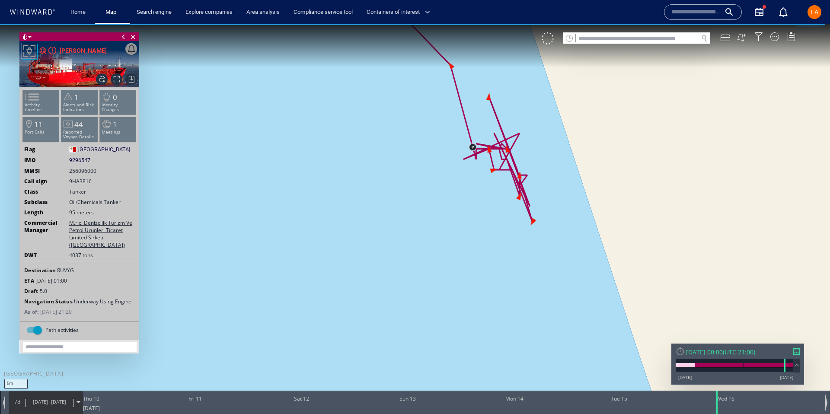
drag, startPoint x: 490, startPoint y: 179, endPoint x: 472, endPoint y: 236, distance: 60.1
click at [472, 236] on canvas "Map" at bounding box center [415, 214] width 830 height 381
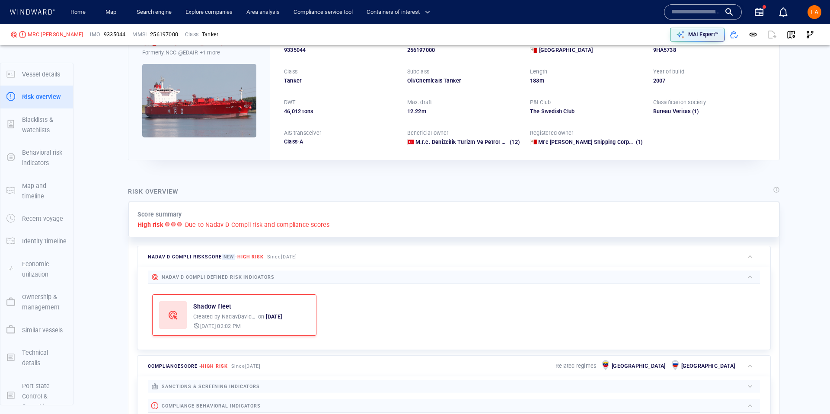
scroll to position [13, 0]
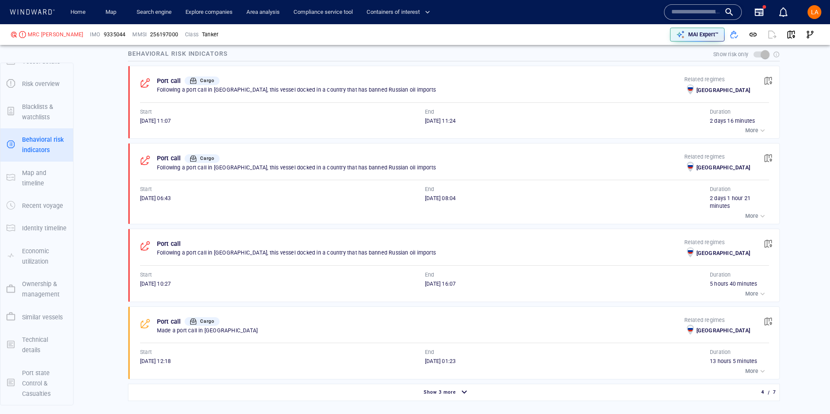
scroll to position [598, 0]
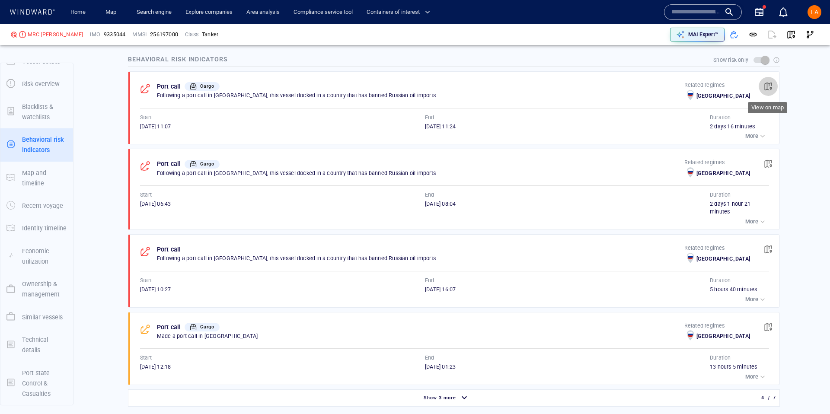
click at [771, 86] on span "button" at bounding box center [767, 86] width 9 height 9
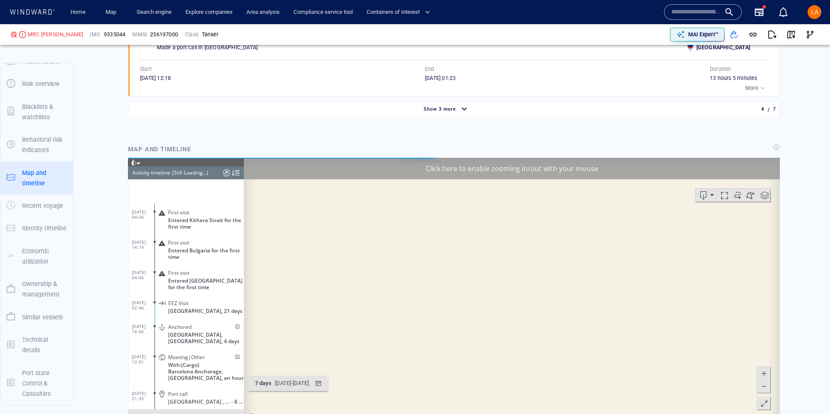
scroll to position [95, 0]
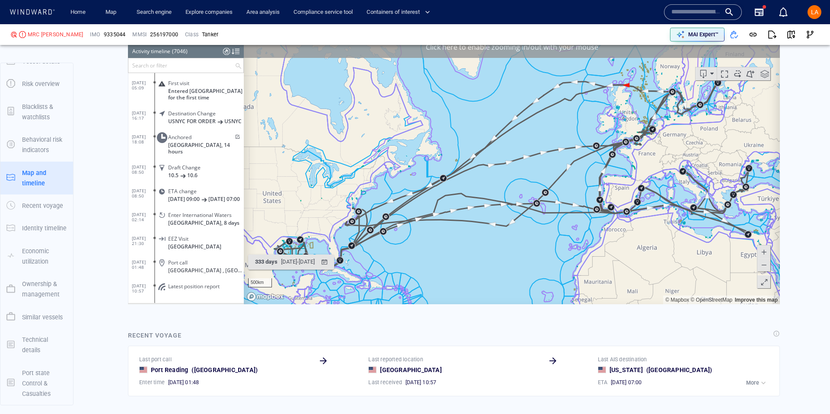
scroll to position [1001, 0]
